Goal: Task Accomplishment & Management: Complete application form

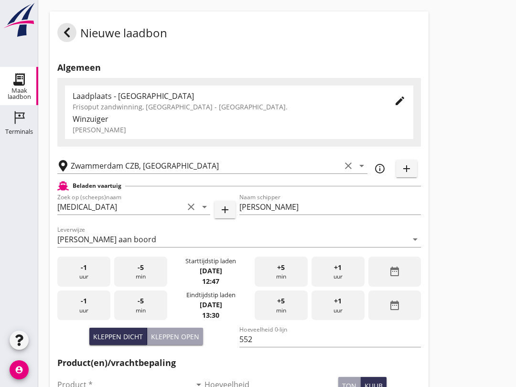
scroll to position [104, 0]
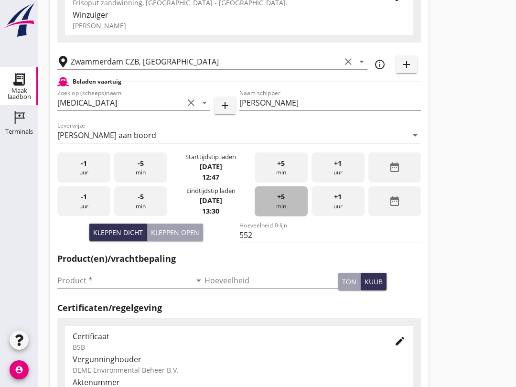
click at [281, 215] on div "+5 min" at bounding box center [280, 201] width 53 height 30
click at [100, 288] on input "Product *" at bounding box center [124, 280] width 134 height 15
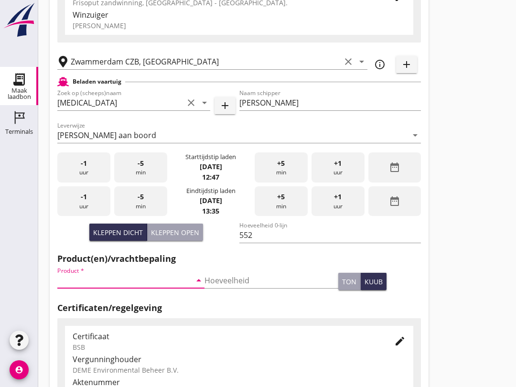
scroll to position [104, 0]
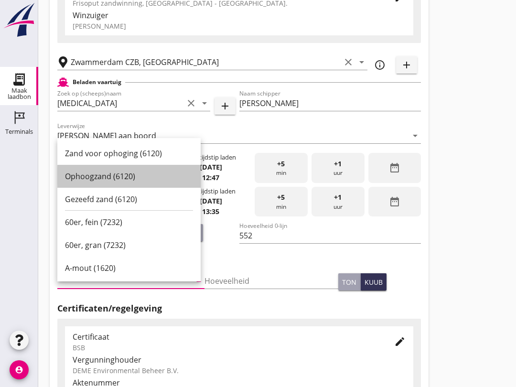
click at [122, 174] on div "Ophoogzand (6120)" at bounding box center [129, 175] width 128 height 11
type input "Ophoogzand (6120)"
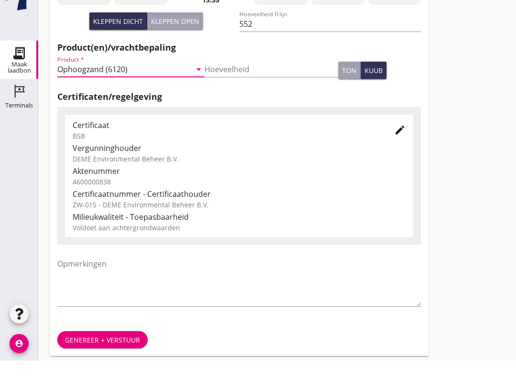
scroll to position [304, 0]
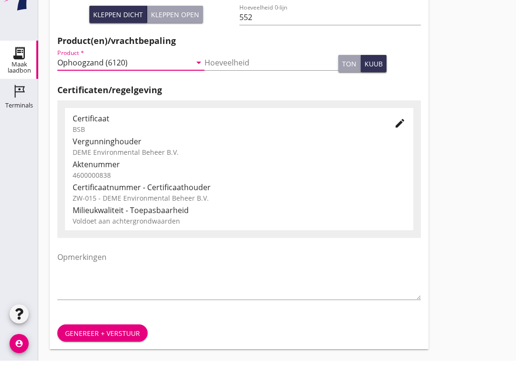
click at [116, 354] on div "Genereer + verstuur" at bounding box center [102, 359] width 75 height 10
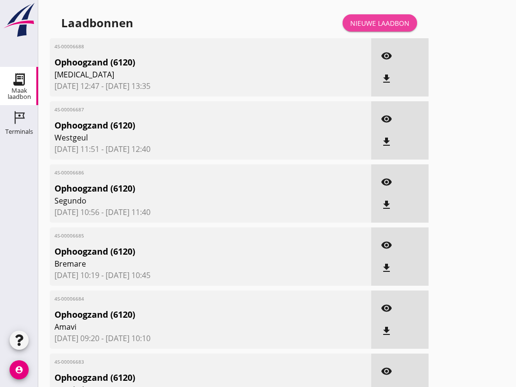
click at [408, 28] on div "Nieuwe laadbon" at bounding box center [379, 23] width 59 height 10
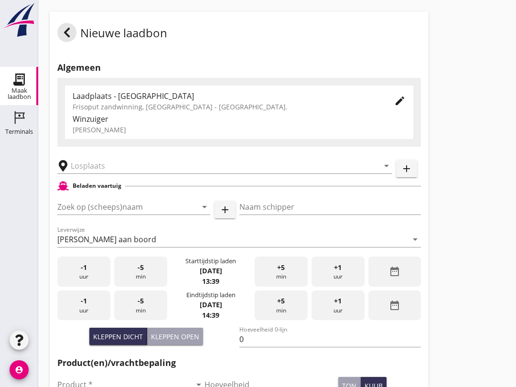
click at [100, 214] on input "Zoek op (scheeps)naam" at bounding box center [120, 206] width 126 height 15
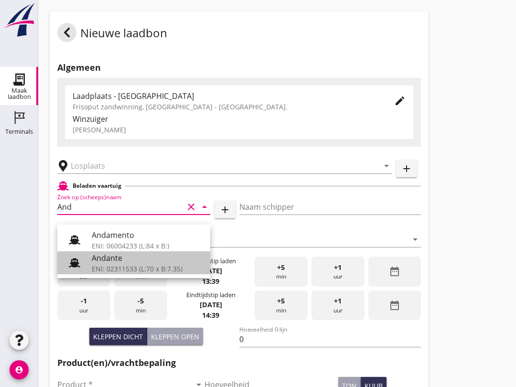
click at [125, 264] on div "ENI: 02311533 (L:70 x B:7.35)" at bounding box center [147, 269] width 111 height 10
type input "Andante"
type input "Floor Vijfhuizen"
type input "485"
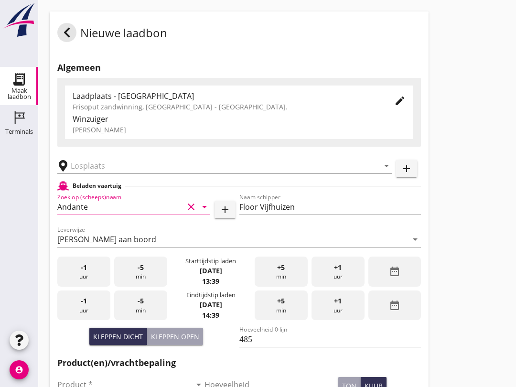
click at [111, 173] on input "text" at bounding box center [218, 165] width 295 height 15
